Goal: Use online tool/utility: Utilize a website feature to perform a specific function

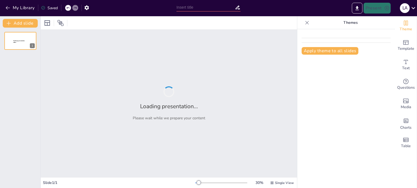
type input "Chayote y Comida Vegetariana: La Revolución Gastronómica en [GEOGRAPHIC_DATA]"
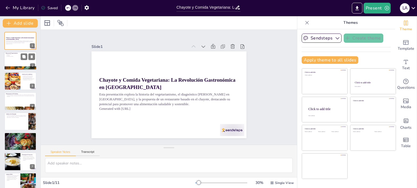
click at [14, 60] on div at bounding box center [20, 61] width 33 height 18
type textarea "La historia del vegetarianismo está marcada por momentos clave que han influido…"
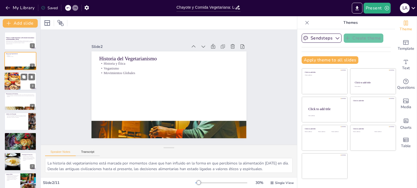
click at [17, 83] on div at bounding box center [12, 81] width 24 height 18
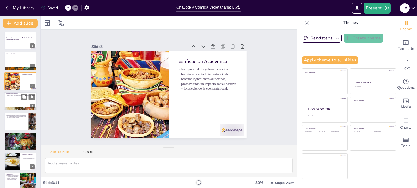
click at [17, 96] on p "Un sondeo [PERSON_NAME] en [GEOGRAPHIC_DATA] indica una actitud positiva hacia …" at bounding box center [20, 95] width 29 height 3
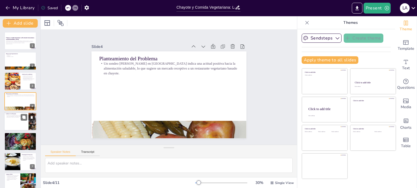
click at [20, 118] on div at bounding box center [20, 122] width 33 height 18
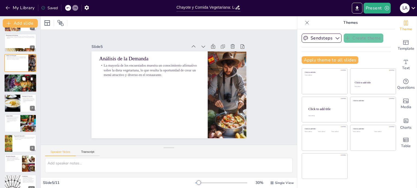
click at [17, 84] on div at bounding box center [20, 83] width 33 height 43
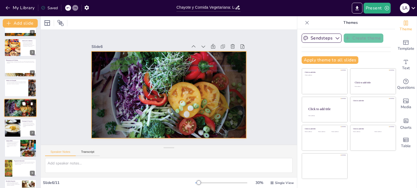
click at [13, 110] on div at bounding box center [20, 108] width 33 height 43
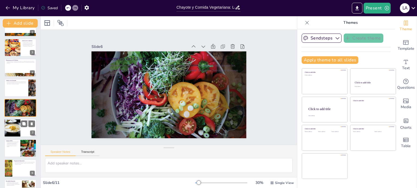
click at [14, 121] on div at bounding box center [12, 128] width 28 height 18
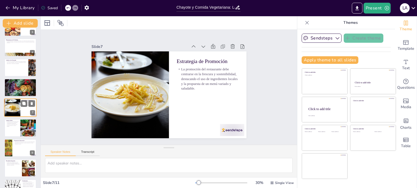
scroll to position [67, 0]
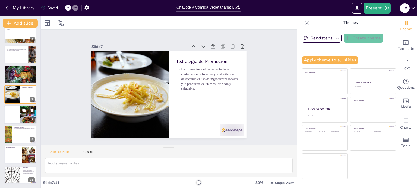
click at [13, 113] on p "El análisis FODA revela fortalezas como la innovación en platos vegetarianos y …" at bounding box center [12, 111] width 13 height 6
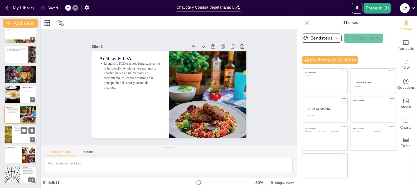
click at [17, 129] on p "Se propone un menú que resalte el chayote en diversas preparaciones, aprovechan…" at bounding box center [24, 129] width 21 height 3
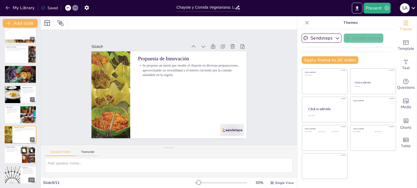
click at [10, 149] on p "Se espera que el restaurante no solo sea rentable, sino que también contribuya …" at bounding box center [13, 150] width 15 height 4
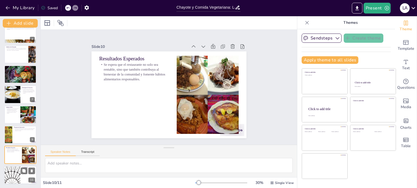
click at [15, 172] on div at bounding box center [12, 175] width 33 height 18
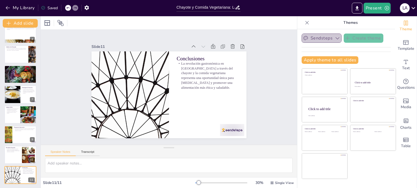
click at [334, 37] on icon "button" at bounding box center [336, 38] width 5 height 5
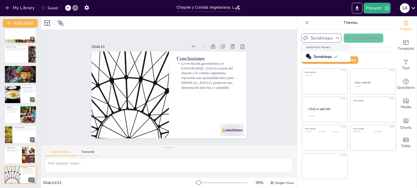
click at [278, 52] on div "Slide 1 Chayote y Comida Vegetariana: La Revolución Gastronómica en [GEOGRAPHIC…" at bounding box center [168, 87] width 257 height 267
click at [323, 37] on button "Sendsteps" at bounding box center [321, 38] width 40 height 9
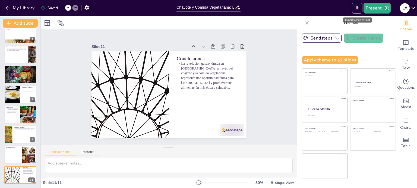
click at [358, 8] on icon "Export to PowerPoint" at bounding box center [357, 8] width 6 height 6
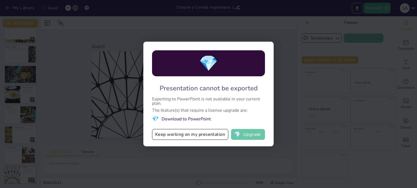
click at [246, 136] on button "💎 Upgrade" at bounding box center [248, 134] width 34 height 11
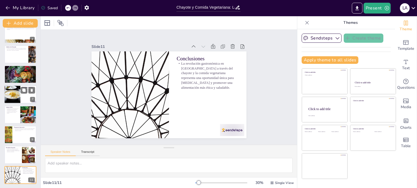
click at [16, 93] on div at bounding box center [12, 95] width 28 height 18
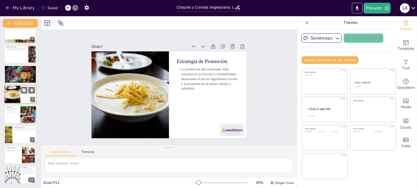
scroll to position [54, 0]
